Goal: Information Seeking & Learning: Check status

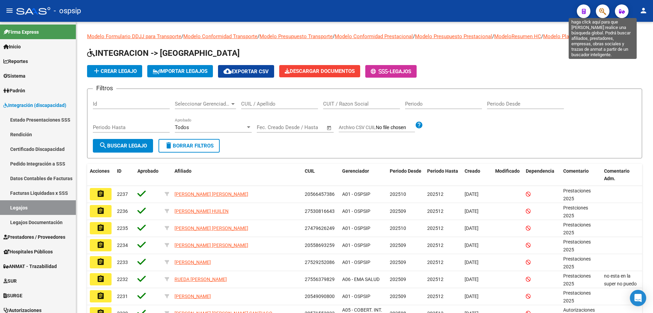
click at [601, 12] on icon "button" at bounding box center [602, 11] width 7 height 8
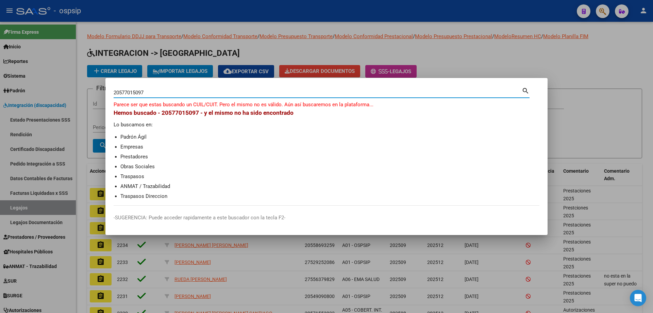
click at [139, 90] on input "20577015097" at bounding box center [318, 92] width 408 height 6
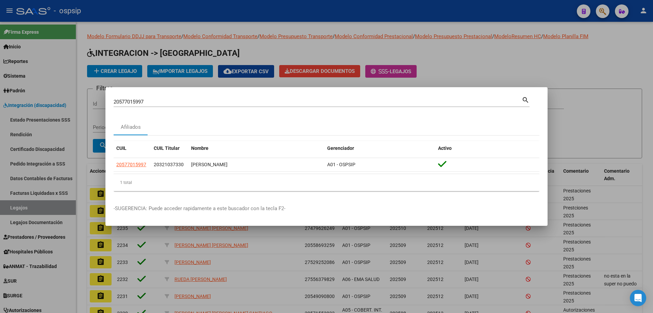
click at [122, 105] on div "20577015997 Buscar (apellido, dni, cuil, nro traspaso, cuit, obra social)" at bounding box center [318, 102] width 408 height 10
click at [122, 102] on input "20577015997" at bounding box center [318, 102] width 408 height 6
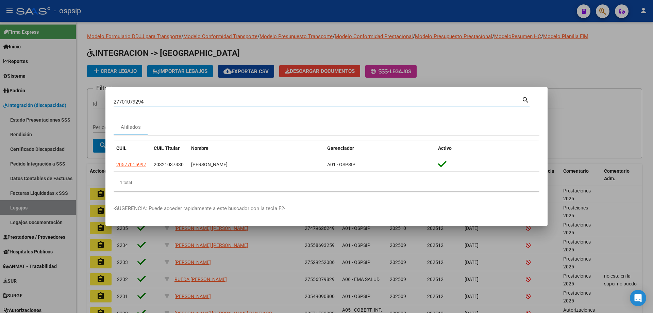
type input "27701079294"
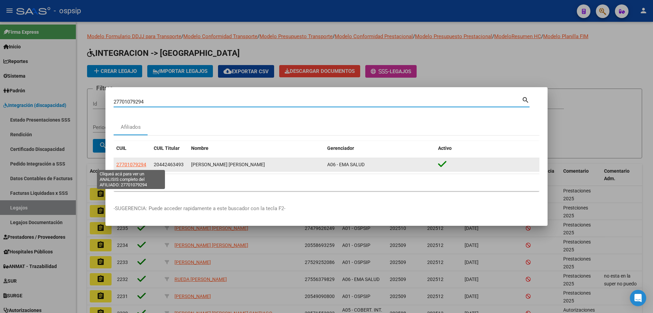
click at [131, 164] on span "27701079294" at bounding box center [131, 164] width 30 height 5
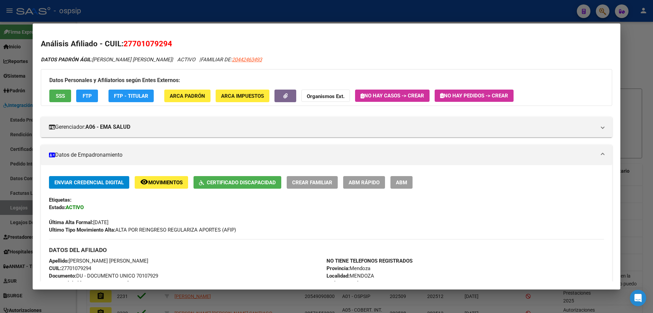
click at [53, 91] on button "SSS" at bounding box center [60, 95] width 22 height 13
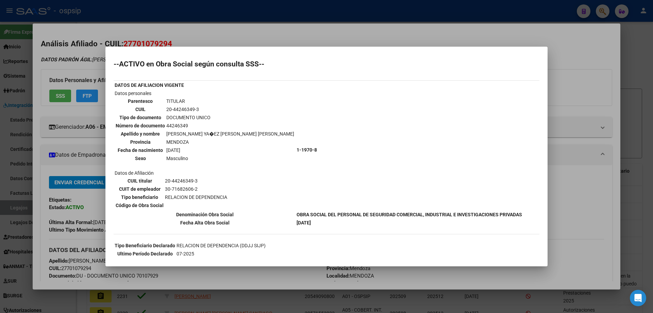
click at [222, 35] on div at bounding box center [326, 156] width 653 height 313
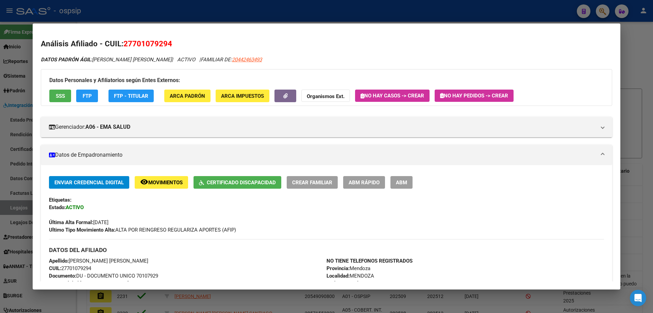
click at [262, 187] on button "Certificado Discapacidad" at bounding box center [238, 182] width 88 height 13
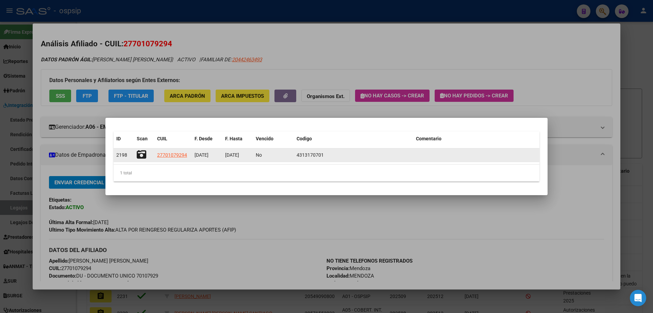
click at [141, 152] on icon at bounding box center [142, 155] width 10 height 10
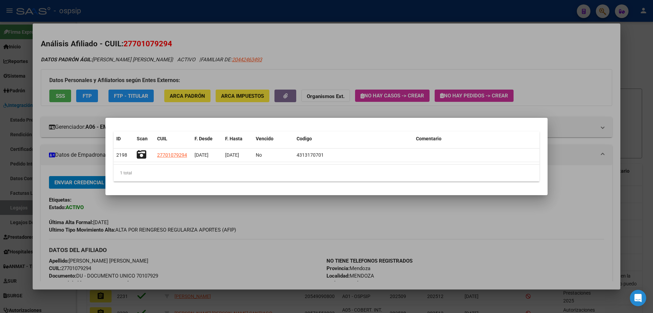
click at [231, 43] on div at bounding box center [326, 156] width 653 height 313
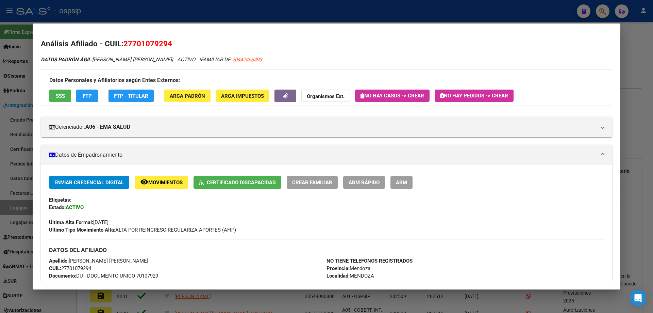
click at [201, 15] on div at bounding box center [326, 156] width 653 height 313
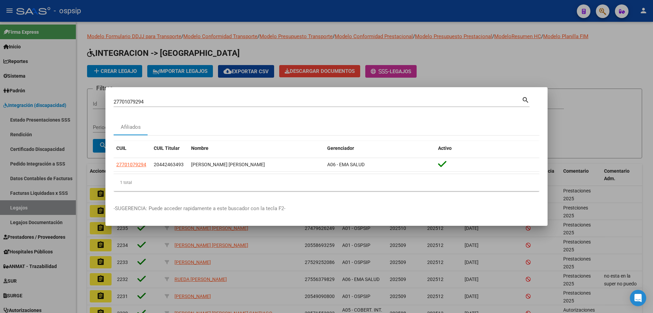
click at [219, 28] on div at bounding box center [326, 156] width 653 height 313
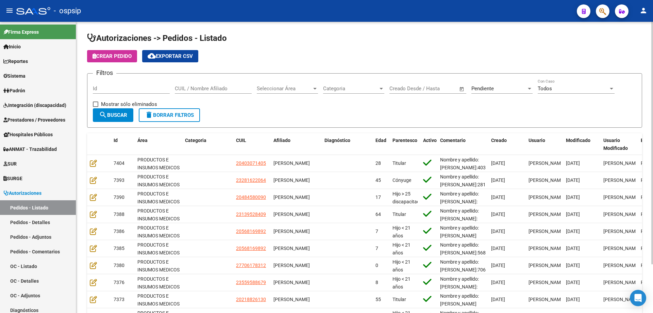
click at [499, 91] on div "Pendiente" at bounding box center [499, 88] width 55 height 6
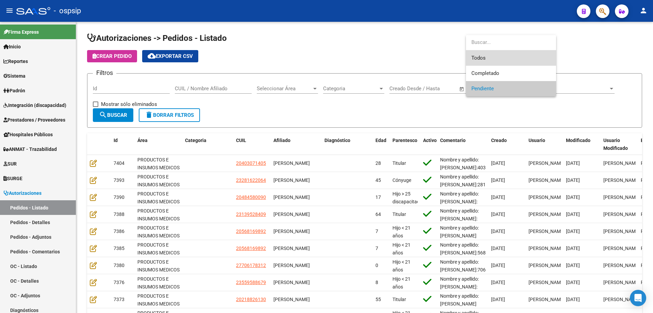
click at [479, 56] on span "Todos" at bounding box center [511, 57] width 79 height 15
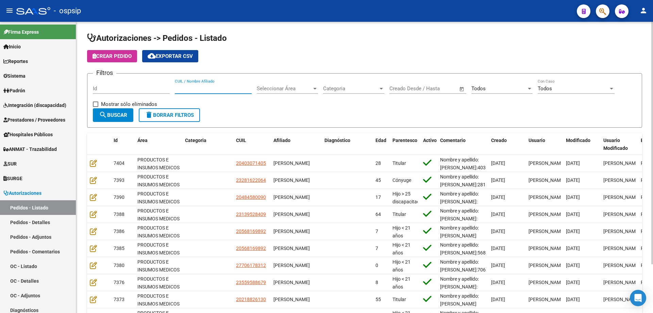
click at [188, 86] on input "CUIL / Nombre Afiliado" at bounding box center [213, 88] width 77 height 6
paste input "20224954299"
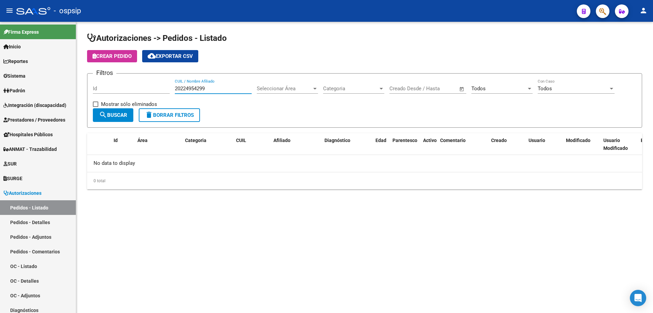
type input "20224954299"
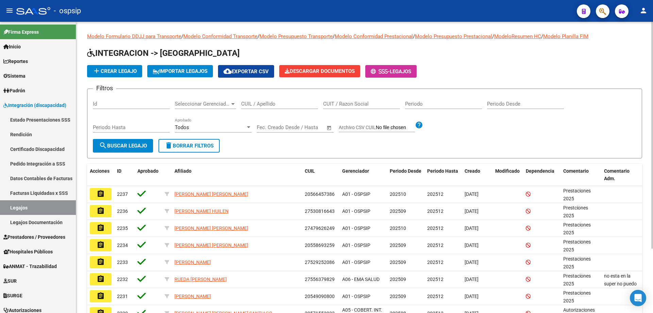
click at [261, 103] on input "CUIL / Apellido" at bounding box center [279, 104] width 77 height 6
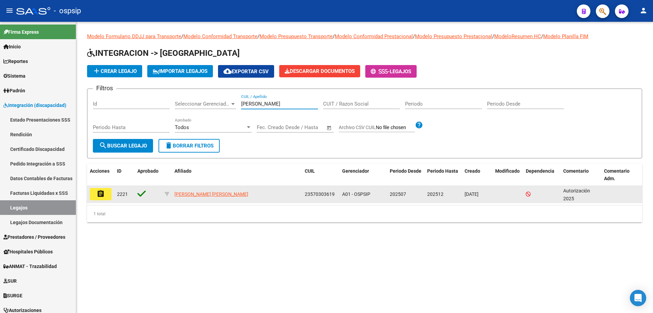
type input "BUGUEYRO"
click at [106, 197] on button "assignment" at bounding box center [101, 194] width 22 height 12
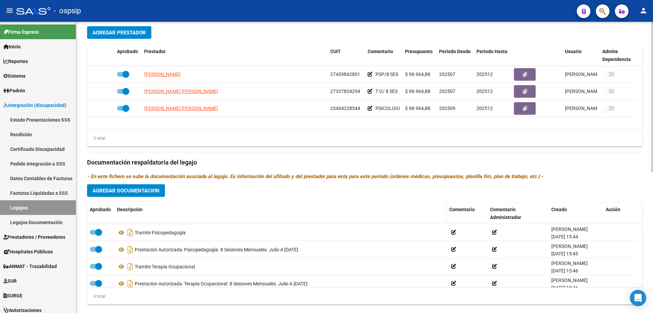
scroll to position [272, 0]
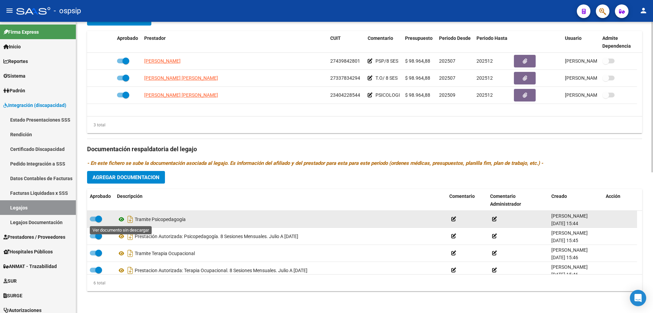
click at [122, 220] on icon at bounding box center [121, 219] width 9 height 8
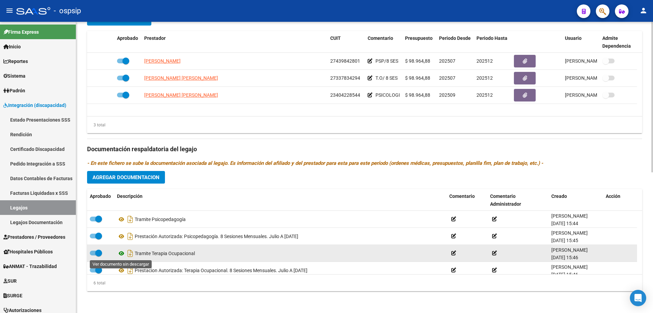
click at [122, 253] on icon at bounding box center [121, 253] width 9 height 8
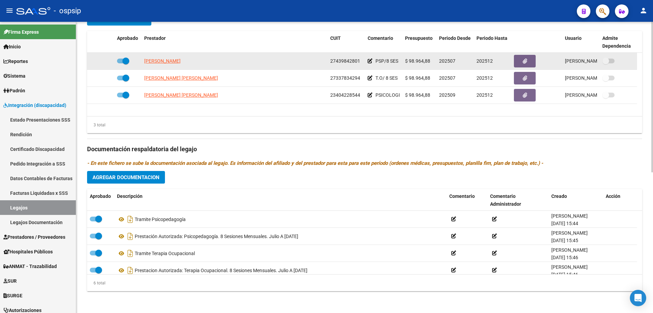
click at [346, 62] on span "27439842801" at bounding box center [345, 60] width 30 height 5
copy span "27439842801"
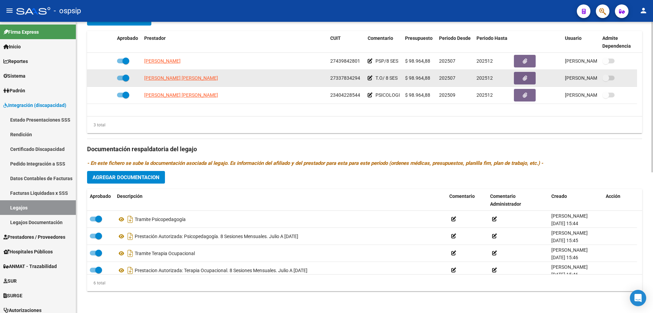
click at [342, 77] on span "27337834294" at bounding box center [345, 77] width 30 height 5
copy span "27337834294"
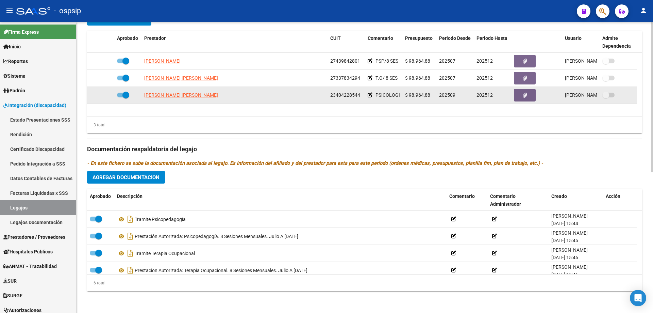
click at [347, 89] on datatable-body-cell "23404228544" at bounding box center [346, 95] width 37 height 17
click at [350, 92] on span "23404228544" at bounding box center [345, 94] width 30 height 5
copy span "23404228544"
click at [168, 98] on app-link-go-to "BONAFINE JULIETA ARIADNA" at bounding box center [181, 95] width 74 height 8
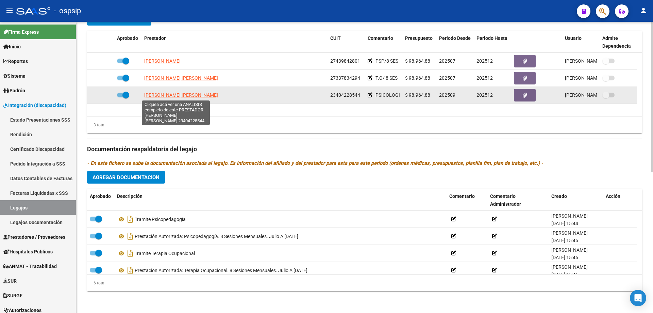
click at [167, 94] on span "BONAFINE JULIETA ARIADNA" at bounding box center [181, 94] width 74 height 5
type textarea "23404228544"
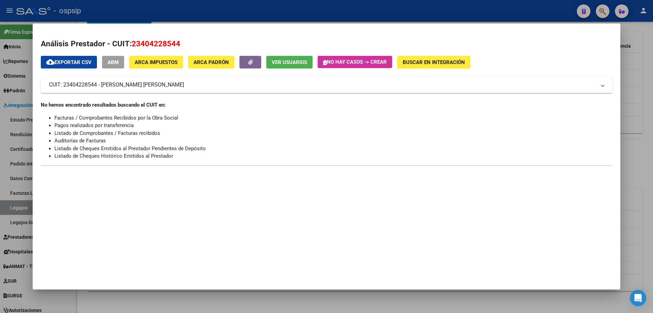
click at [165, 9] on div at bounding box center [326, 156] width 653 height 313
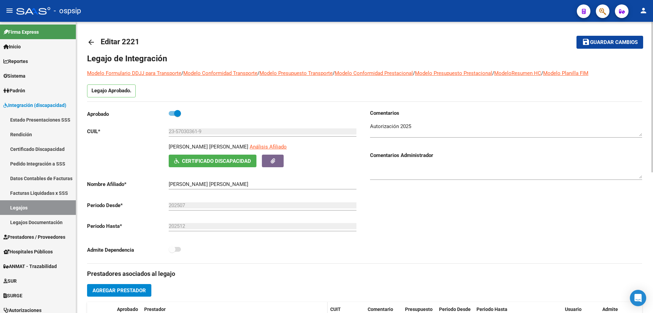
scroll to position [0, 0]
